Goal: Find specific page/section: Find specific page/section

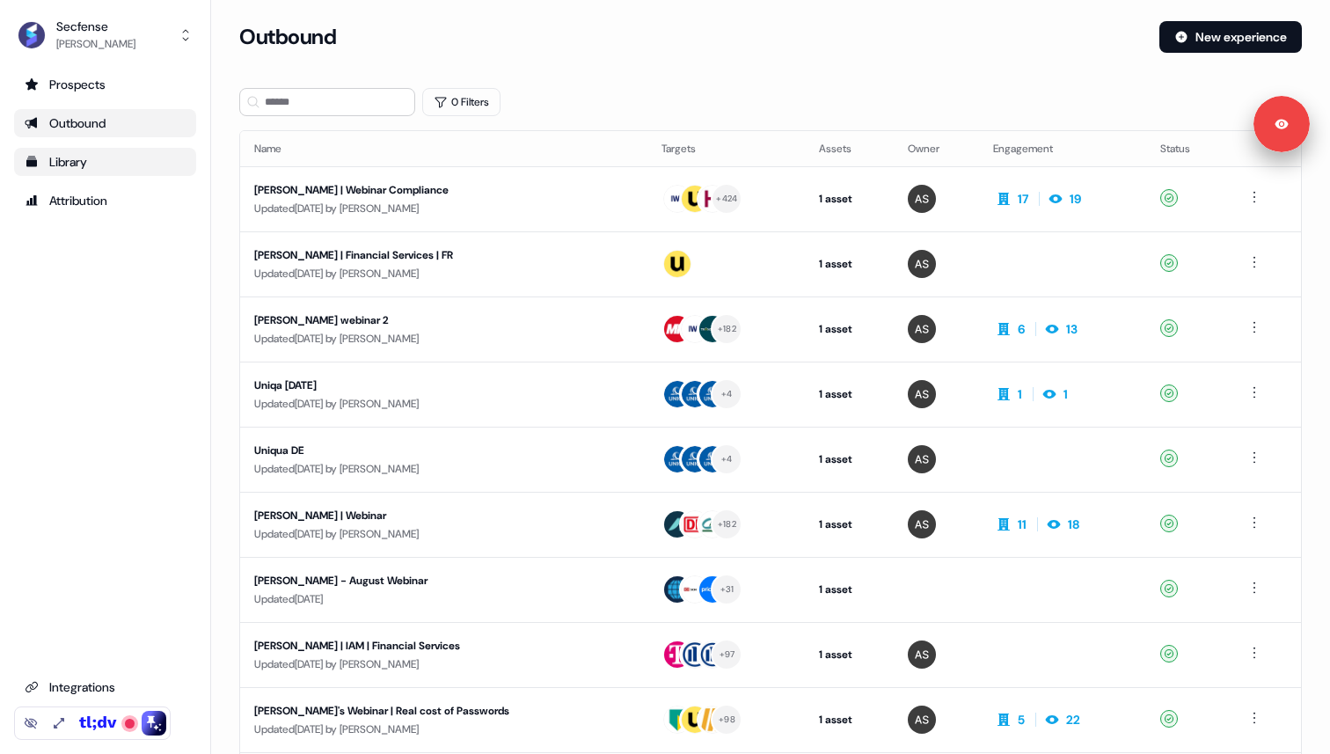
click at [130, 159] on div "Library" at bounding box center [105, 162] width 161 height 18
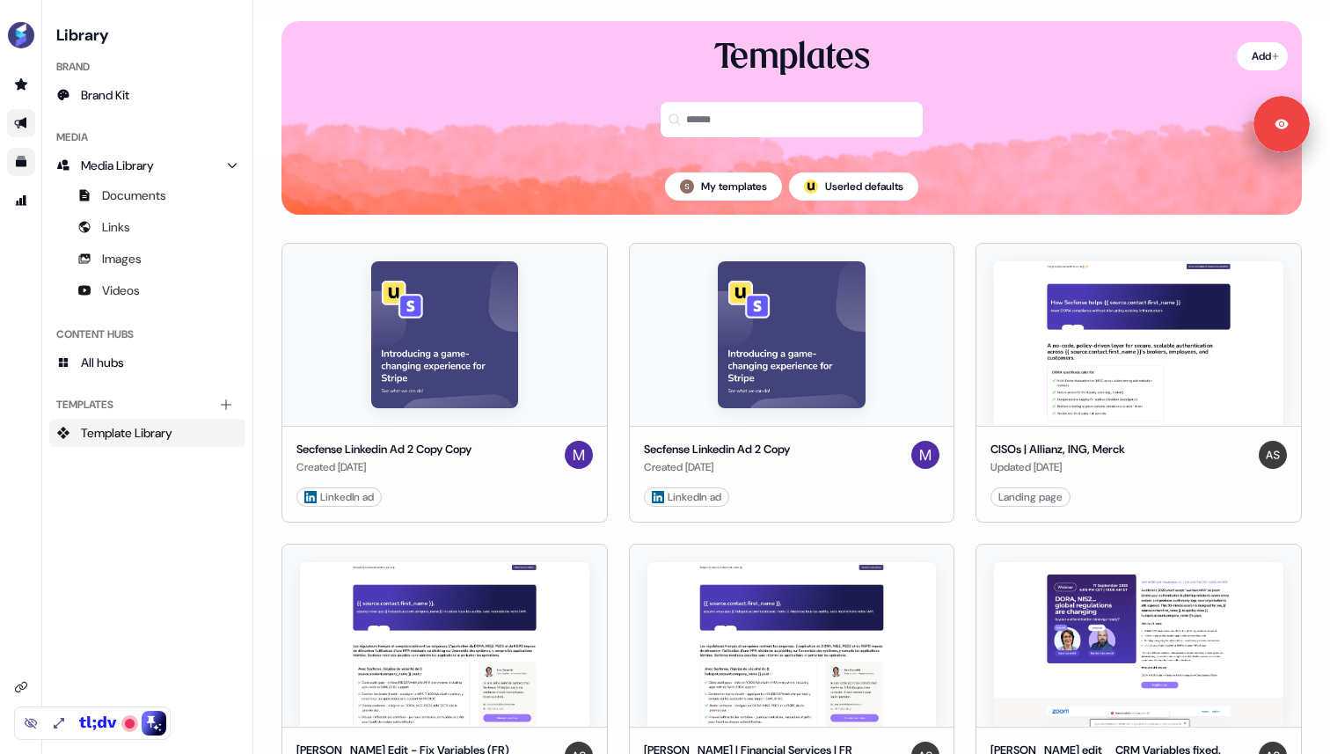
click at [32, 122] on link "Go to outbound experience" at bounding box center [21, 123] width 28 height 28
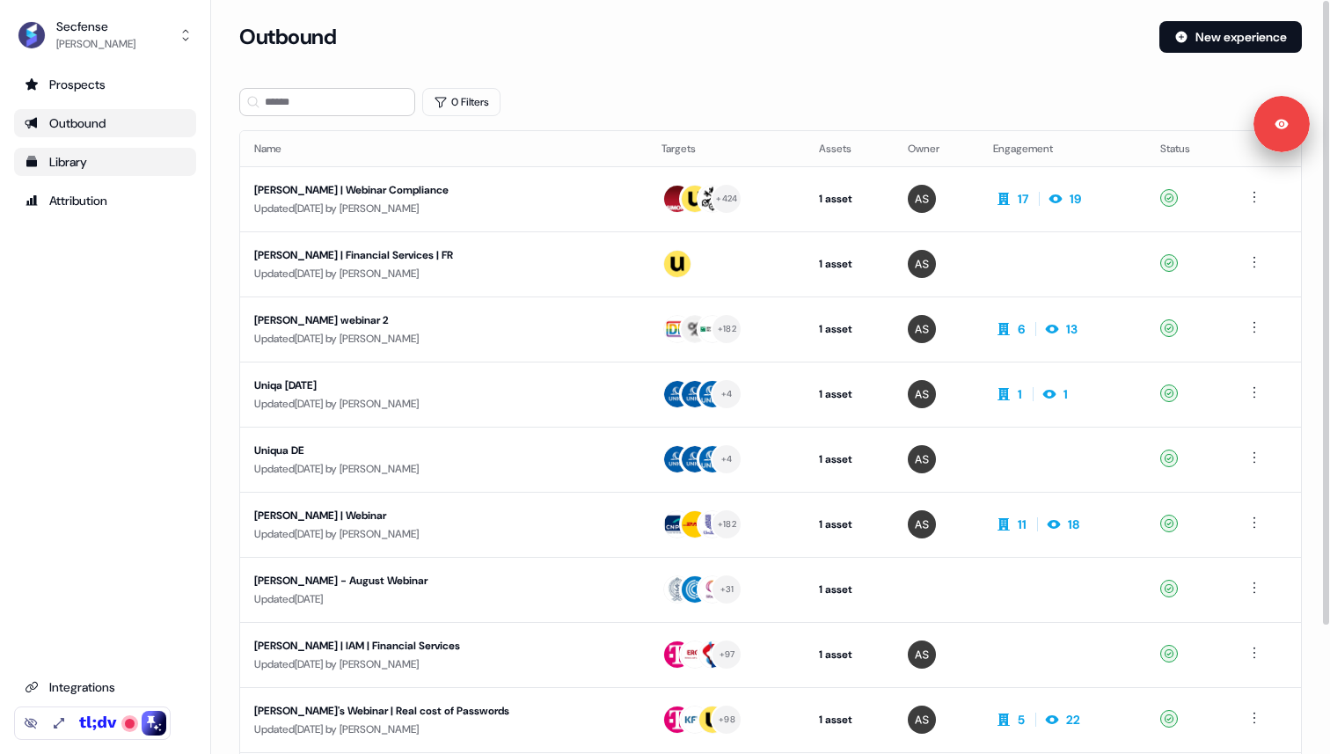
click at [580, 27] on div "Outbound" at bounding box center [692, 37] width 906 height 32
